Goal: Navigation & Orientation: Find specific page/section

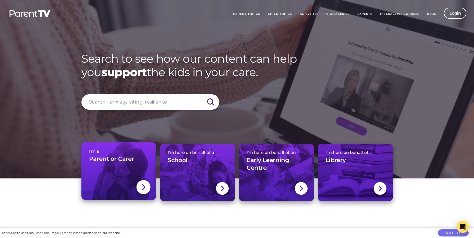
click at [122, 174] on link "I'm a Parent or Carer" at bounding box center [118, 170] width 75 height 57
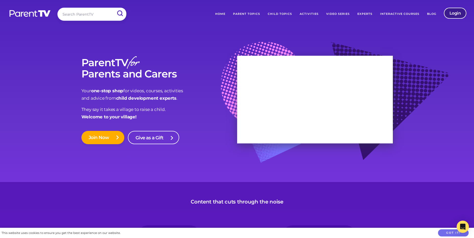
click at [452, 16] on link "Login" at bounding box center [455, 13] width 23 height 11
